Goal: Task Accomplishment & Management: Complete application form

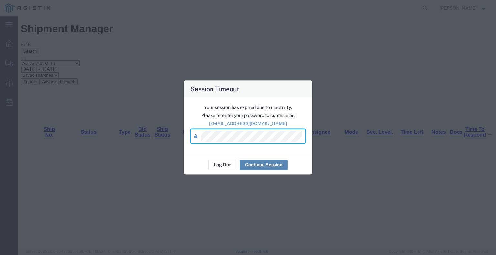
click at [263, 169] on button "Continue Session" at bounding box center [264, 165] width 48 height 10
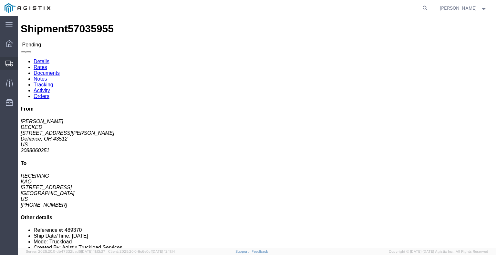
click at [22, 65] on span "Shipments" at bounding box center [20, 63] width 5 height 13
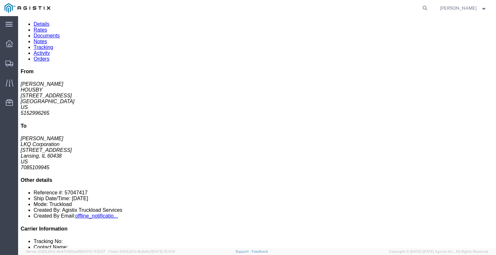
scroll to position [65, 0]
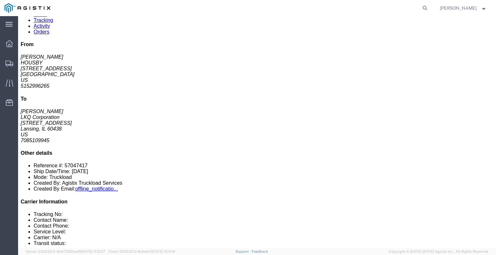
click link "Enter / Modify Bid"
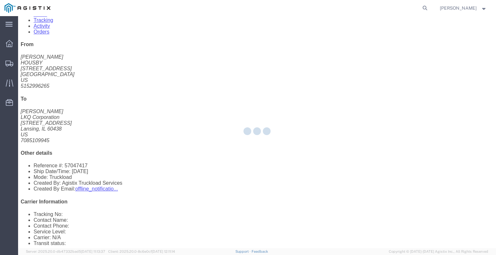
select select "22593"
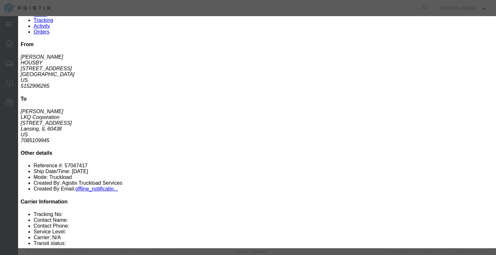
click select "Select Rail TL Standard 3 - 5 Day"
select select "41882"
click select "Select Rail TL Standard 3 - 5 Day"
click input "text"
type input "RLX"
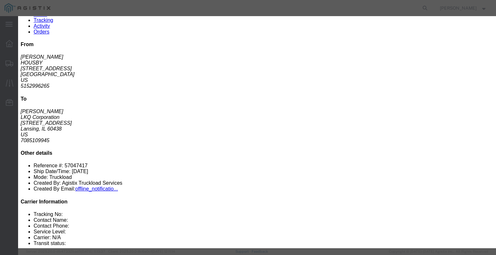
click div "Reference"
click select "Select Air Less than Truckload Multi-Leg Ocean Freight Rail Small Parcel Truckl…"
select select "TL"
click select "Select Air Less than Truckload Multi-Leg Ocean Freight Rail Small Parcel Truckl…"
click icon "button"
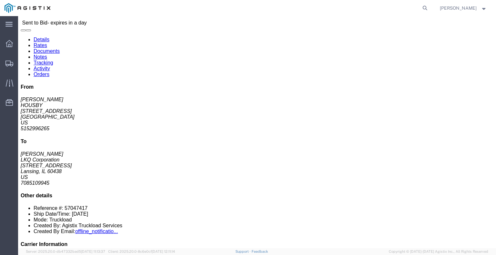
scroll to position [0, 0]
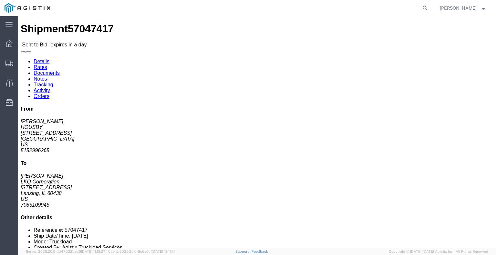
click link "Enter / Modify Bid"
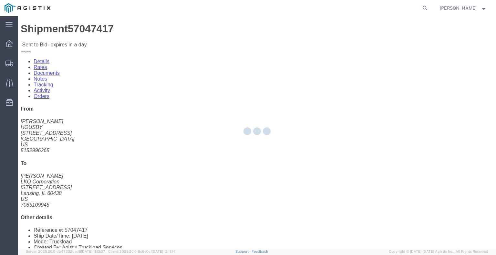
select select "22593"
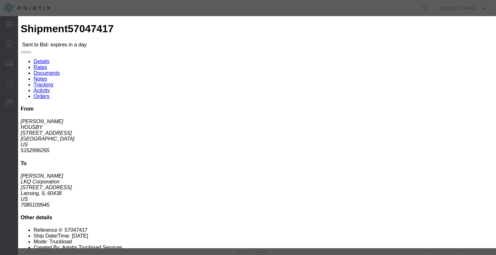
click icon "button"
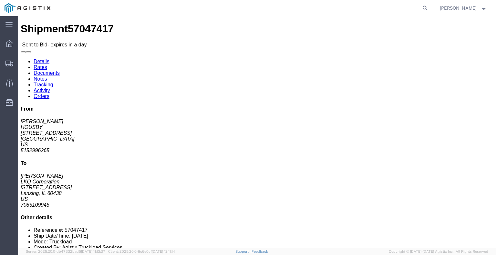
click button "button"
click link "Enter / Modify Bid"
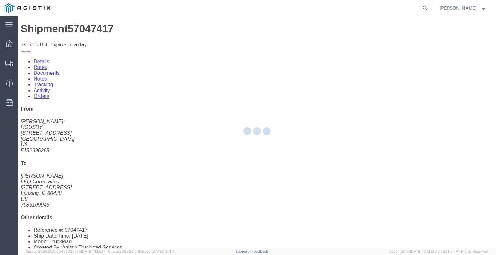
select select "22593"
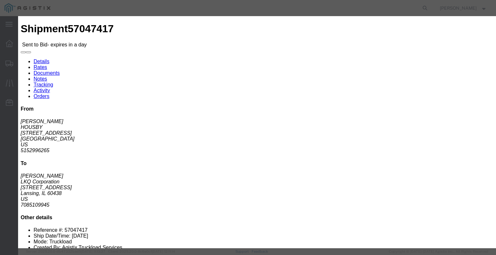
click select "Select Rail TL Standard 3 - 5 Day"
select select "41882"
click select "Select Rail TL Standard 3 - 5 Day"
click input "text"
type input "RLX"
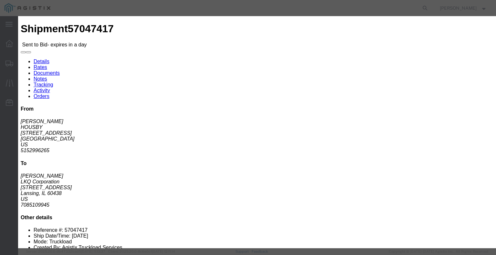
click div "Bid Information Vendor Select Riverstone Logistics LLC Service Level Select Rai…"
drag, startPoint x: 201, startPoint y: 129, endPoint x: 199, endPoint y: 133, distance: 4.5
click select "Select Air Less than Truckload Multi-Leg Ocean Freight Rail Small Parcel Truckl…"
select select "TL"
click select "Select Air Less than Truckload Multi-Leg Ocean Freight Rail Small Parcel Truckl…"
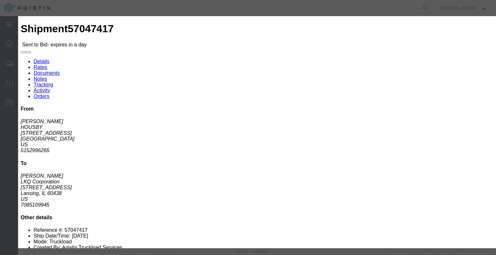
click input "number"
type input "1"
click input "number"
type input "865"
click button "Submit"
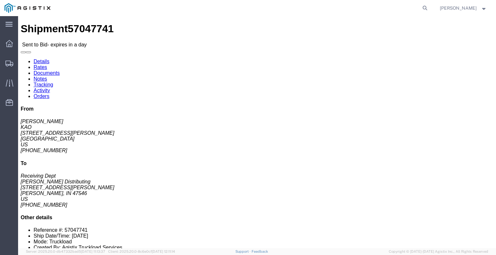
click link "Enter / Modify Bid"
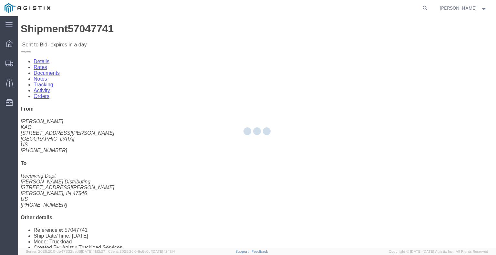
select select "22593"
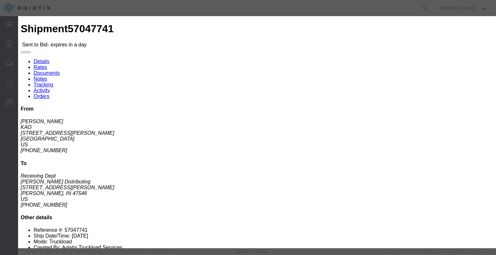
click select "Select Rail TL Standard 3 - 5 Day"
select select "41882"
click select "Select Rail TL Standard 3 - 5 Day"
click input "text"
type input "RLX"
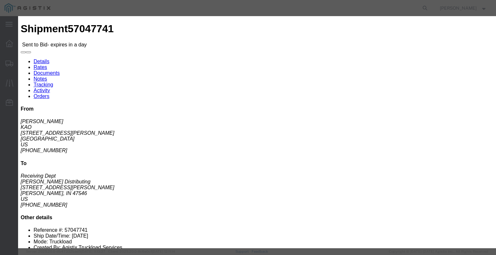
click div "Bid Information Vendor Select Riverstone Logistics LLC Service Level Select Rai…"
click select "Select Air Less than Truckload Multi-Leg Ocean Freight Rail Small Parcel Truckl…"
select select "TL"
click select "Select Air Less than Truckload Multi-Leg Ocean Freight Rail Small Parcel Truckl…"
click input "number"
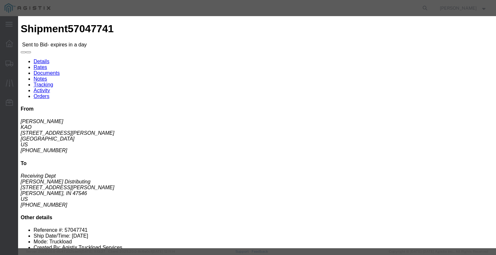
type input "1"
click input "number"
type input "900"
click div "Mode Select Air Less than Truckload Multi-Leg Ocean Freight Rail Small Parcel T…"
click button "Submit"
